Goal: Find specific page/section: Find specific page/section

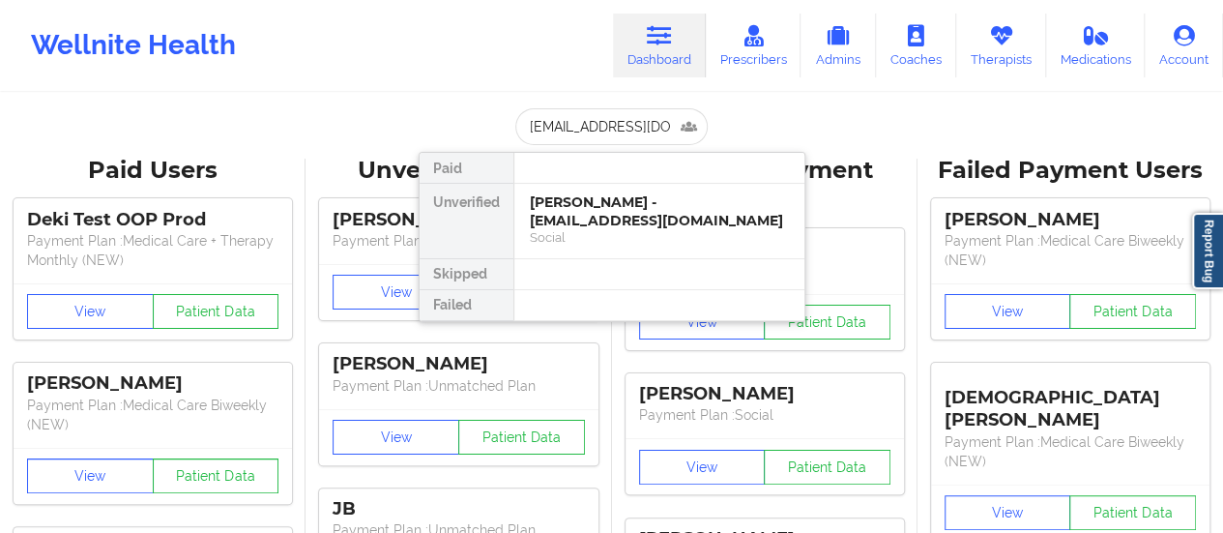
click at [603, 229] on div "Social" at bounding box center [659, 237] width 259 height 16
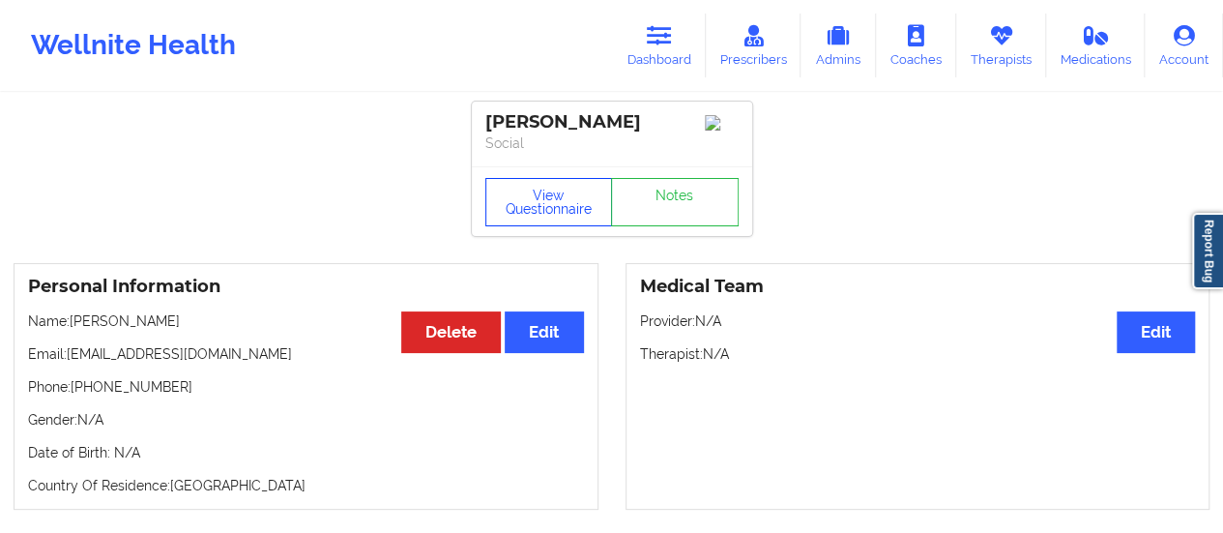
click at [542, 202] on button "View Questionnaire" at bounding box center [549, 202] width 128 height 48
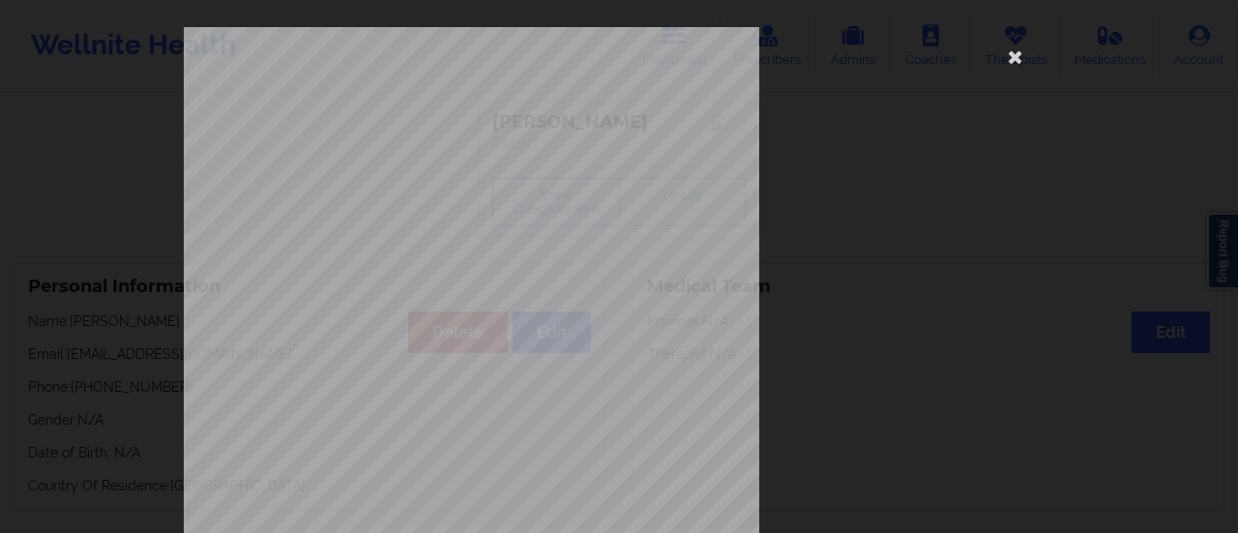
scroll to position [389, 0]
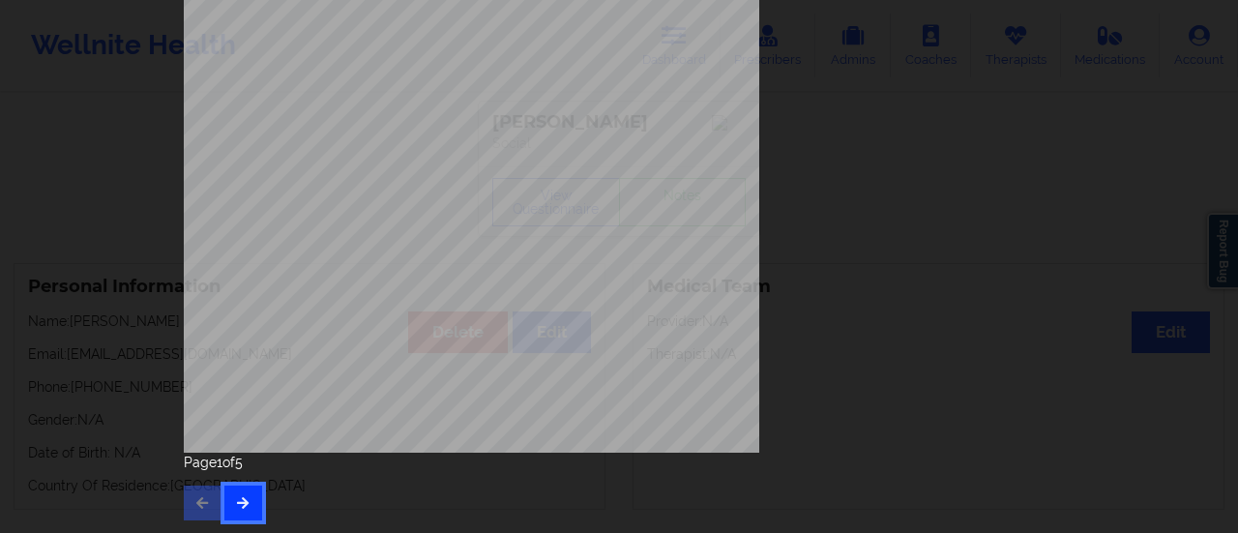
click at [237, 498] on icon "button" at bounding box center [243, 502] width 16 height 12
click at [235, 517] on button "button" at bounding box center [243, 502] width 38 height 35
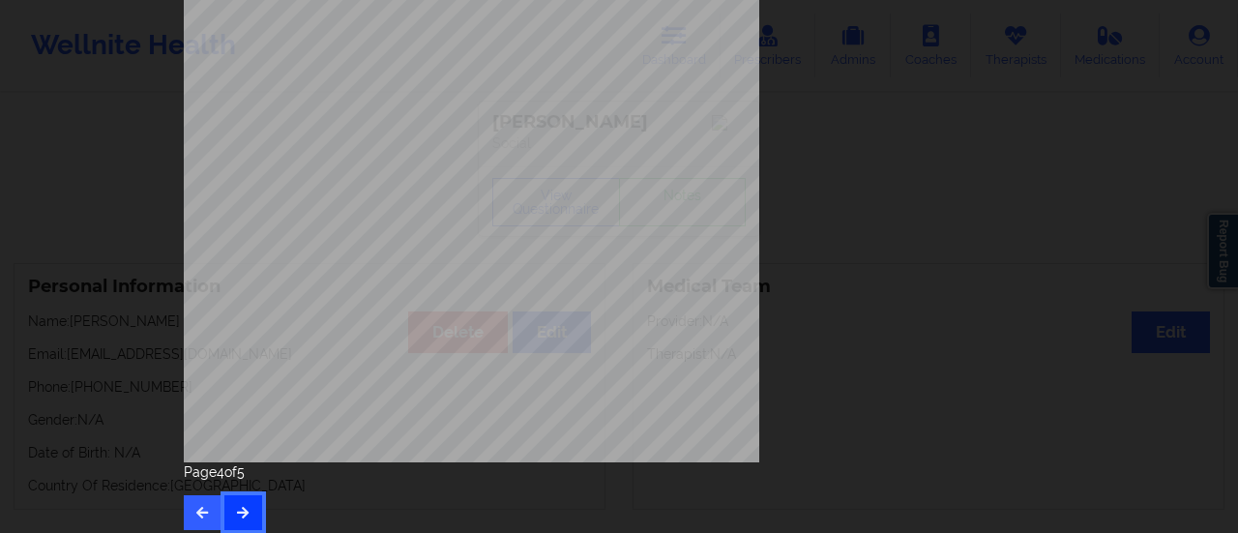
scroll to position [0, 0]
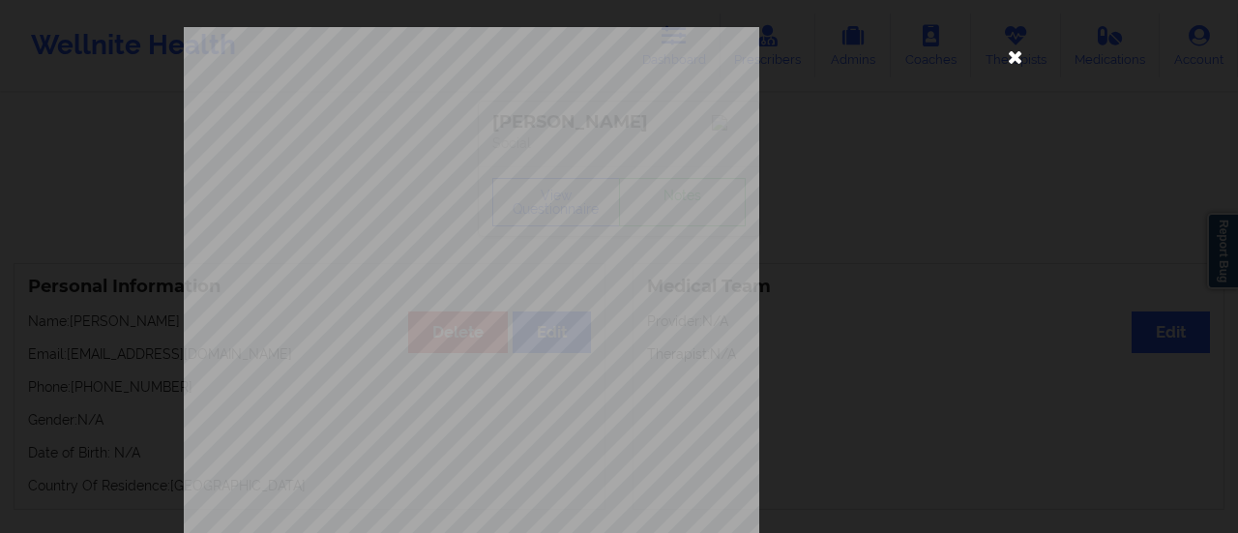
click at [1014, 59] on icon at bounding box center [1015, 56] width 31 height 31
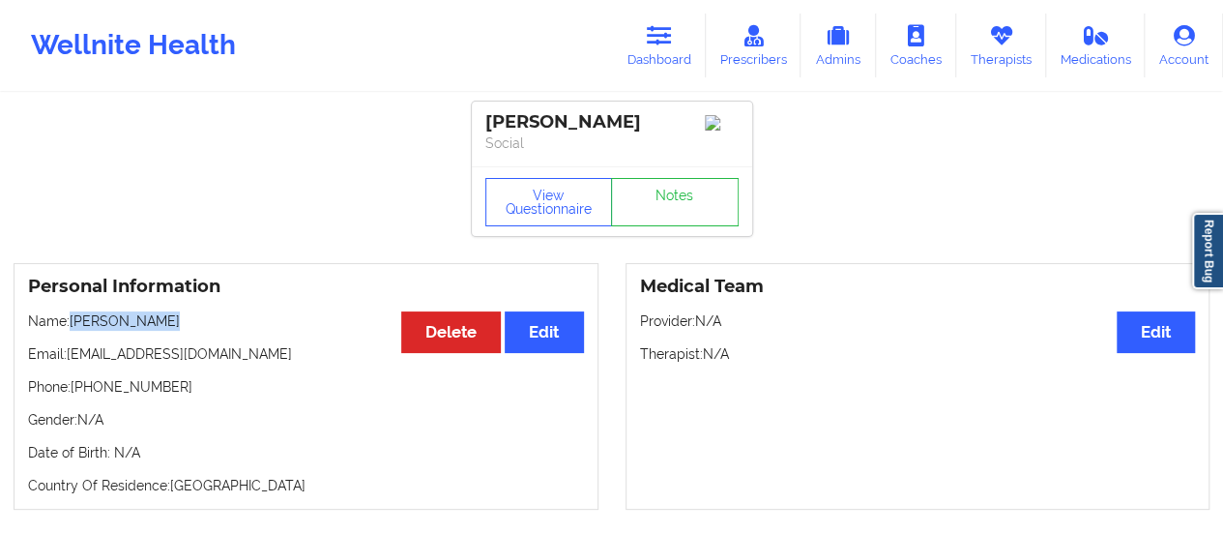
drag, startPoint x: 156, startPoint y: 328, endPoint x: 72, endPoint y: 328, distance: 84.1
click at [72, 328] on p "Name: [PERSON_NAME]" at bounding box center [306, 320] width 556 height 19
copy p "[PERSON_NAME]"
click at [557, 209] on button "View Questionnaire" at bounding box center [549, 202] width 128 height 48
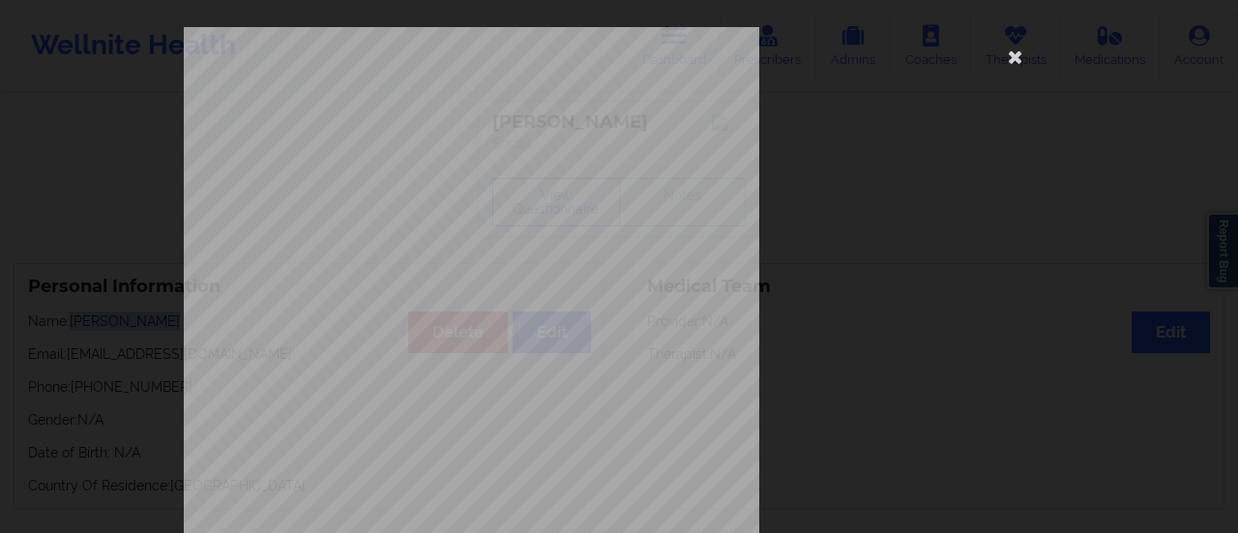
scroll to position [389, 0]
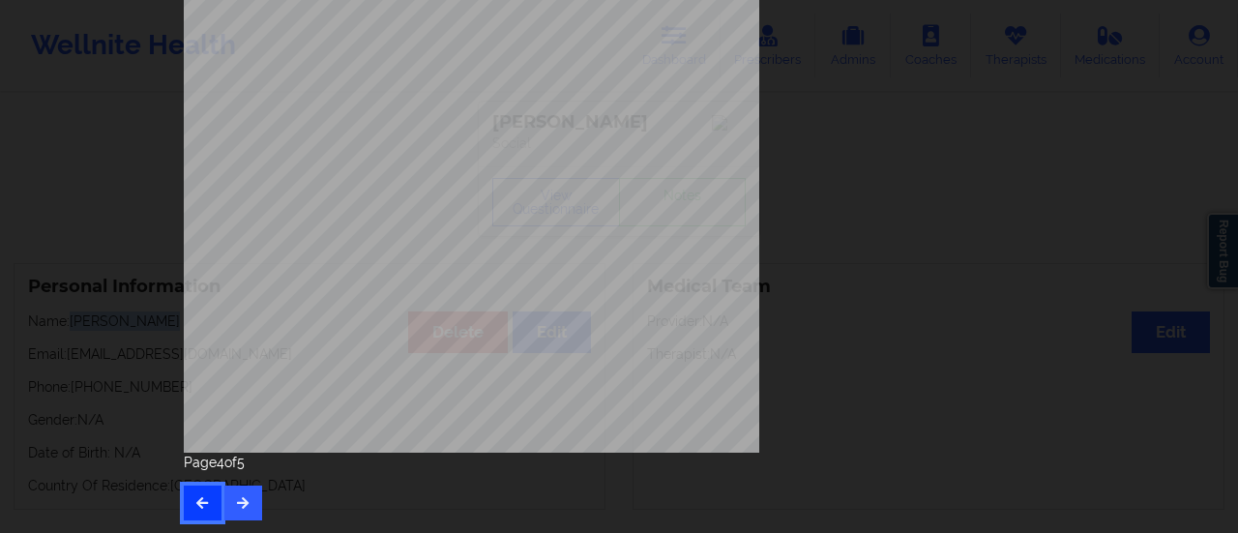
click at [187, 494] on button "button" at bounding box center [203, 502] width 38 height 35
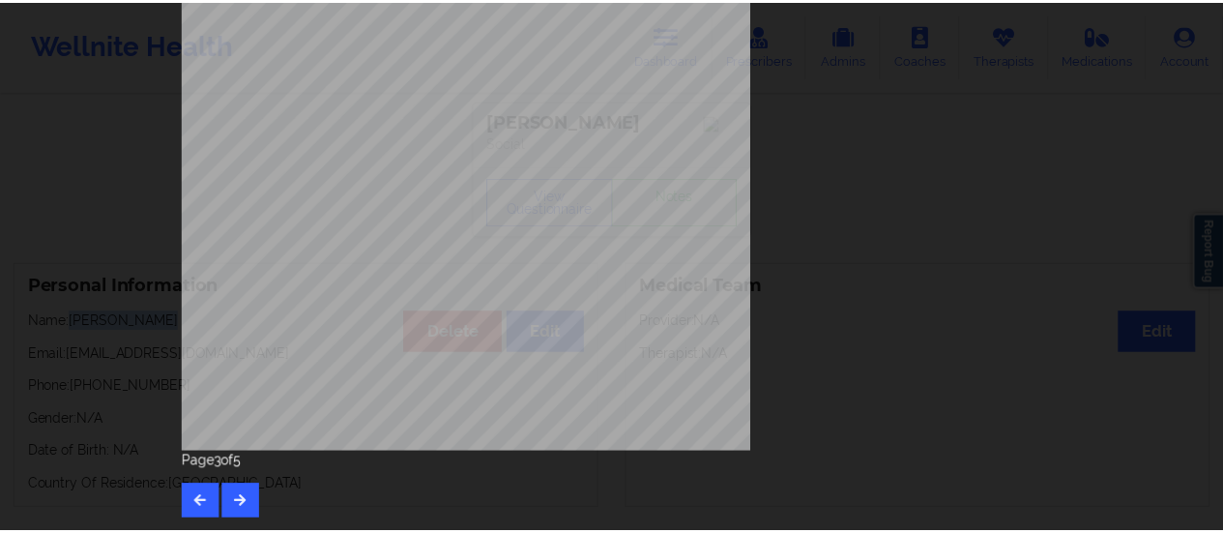
scroll to position [0, 0]
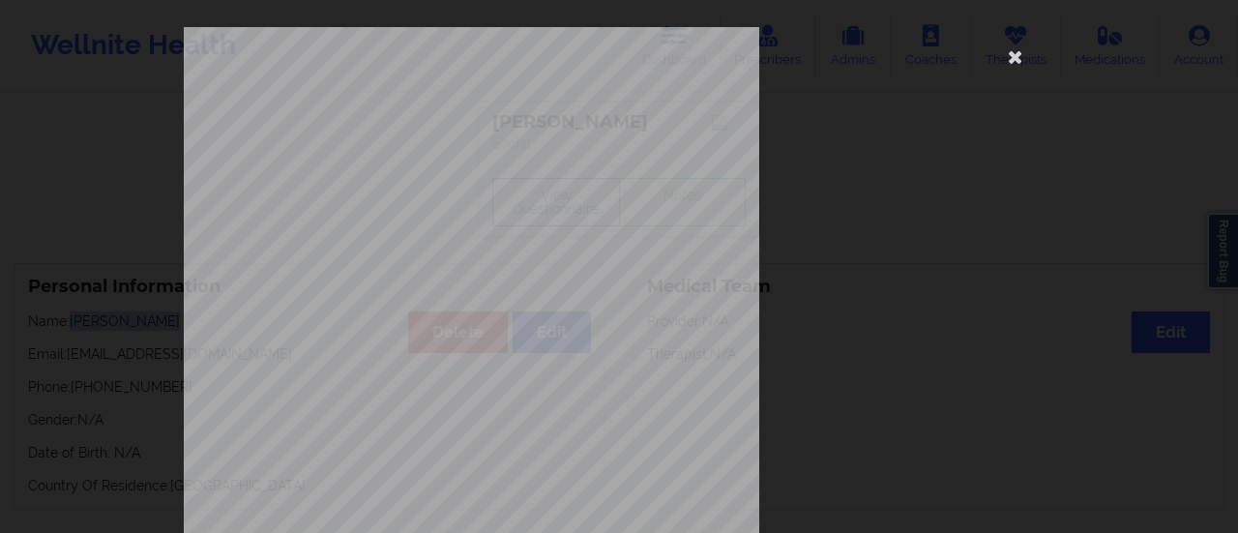
click at [187, 494] on div "Back cover of insurance image Page 3 of 5" at bounding box center [619, 266] width 1238 height 533
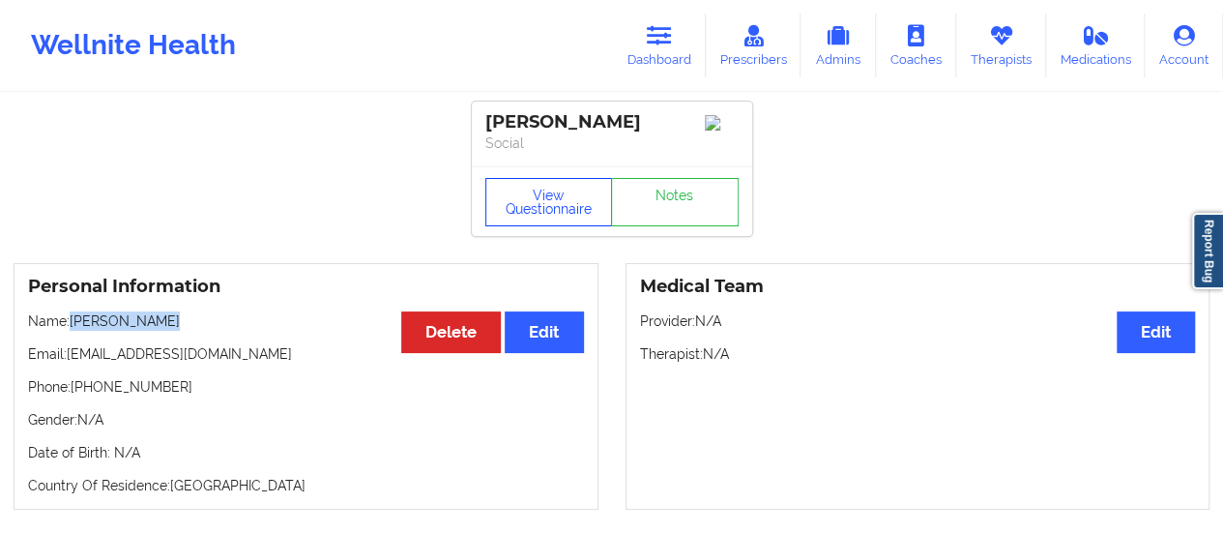
click at [526, 201] on button "View Questionnaire" at bounding box center [549, 202] width 128 height 48
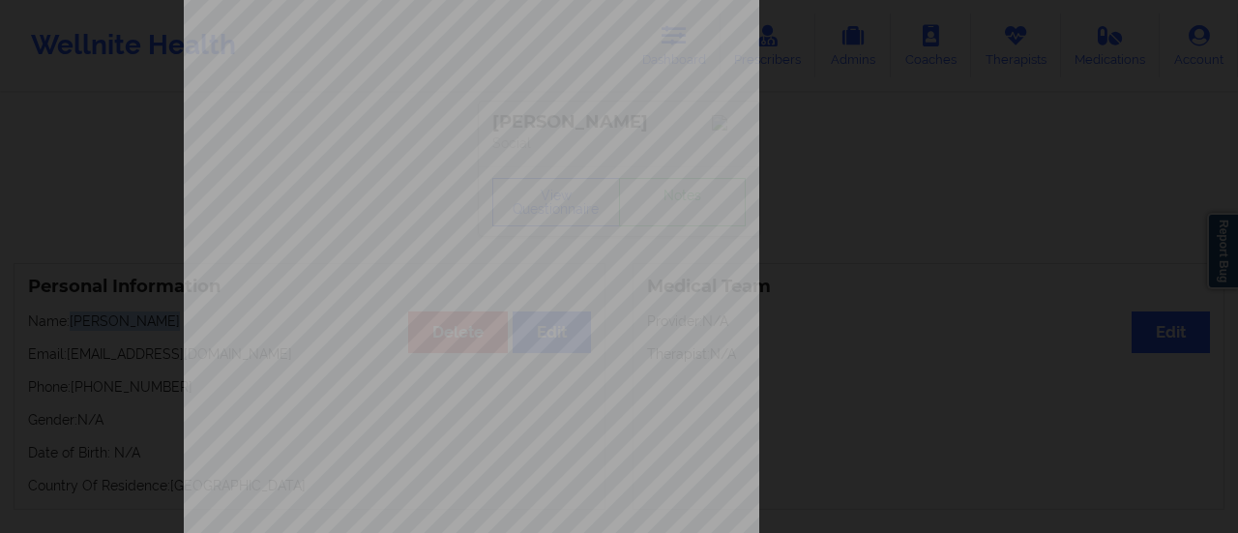
scroll to position [389, 0]
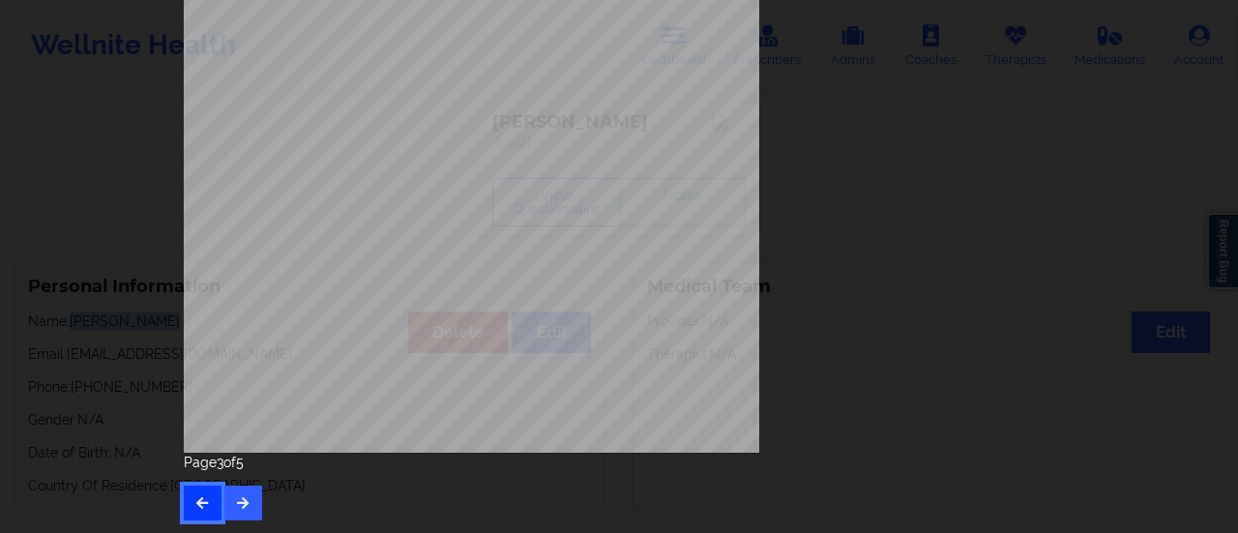
click at [196, 500] on icon "button" at bounding box center [202, 502] width 16 height 12
click at [196, 506] on icon "button" at bounding box center [202, 502] width 16 height 12
click at [248, 498] on button "button" at bounding box center [243, 502] width 38 height 35
click at [246, 507] on button "button" at bounding box center [243, 502] width 38 height 35
click at [246, 499] on icon "button" at bounding box center [243, 502] width 16 height 12
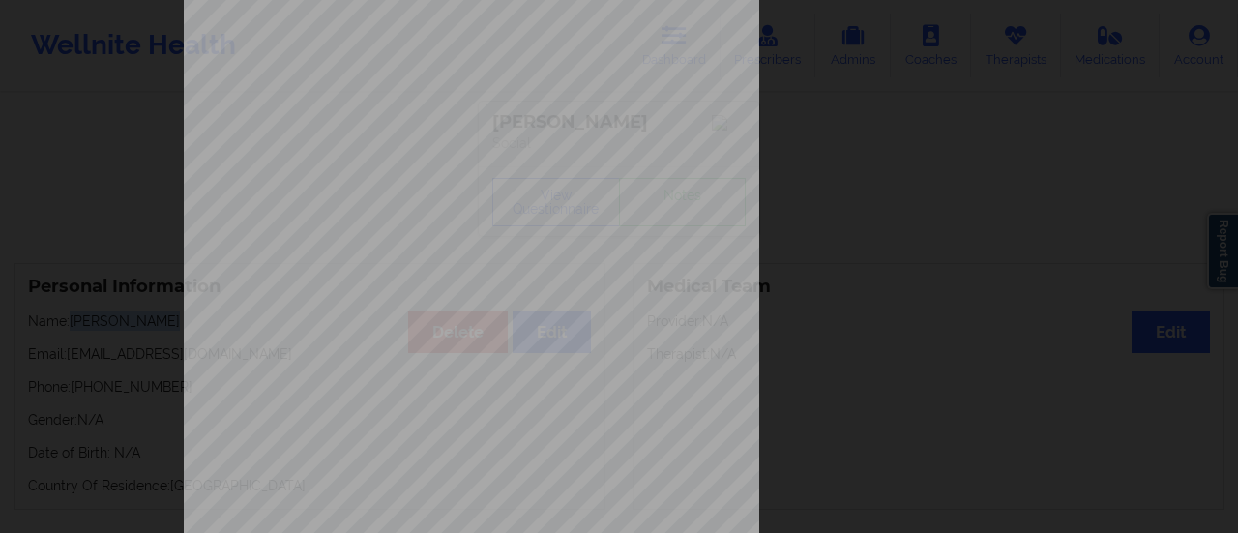
scroll to position [195, 0]
